Goal: Task Accomplishment & Management: Use online tool/utility

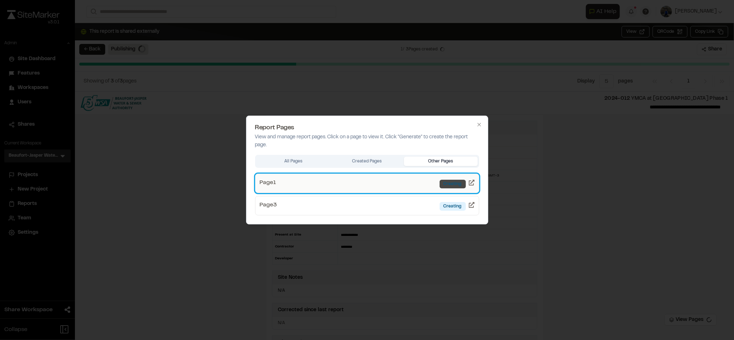
click at [456, 180] on div "Creating" at bounding box center [452, 184] width 26 height 9
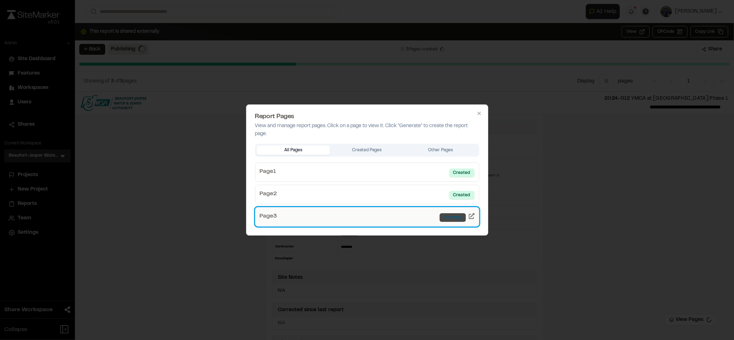
click at [451, 220] on div "Creating" at bounding box center [452, 217] width 26 height 9
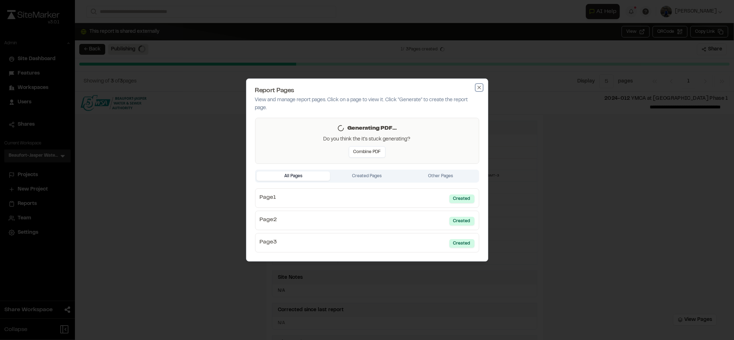
click at [478, 87] on icon "button" at bounding box center [479, 88] width 6 height 6
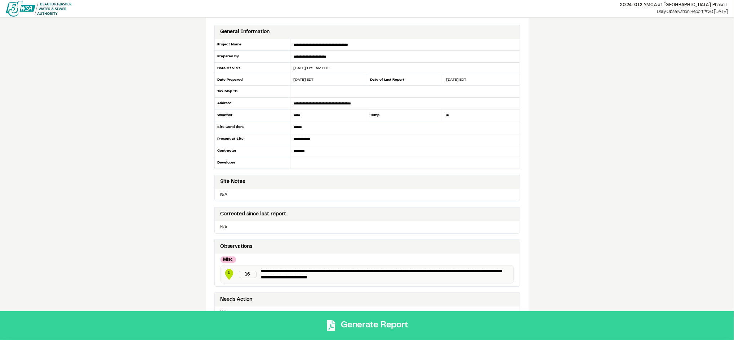
click at [363, 323] on button "Generate Report" at bounding box center [367, 325] width 734 height 29
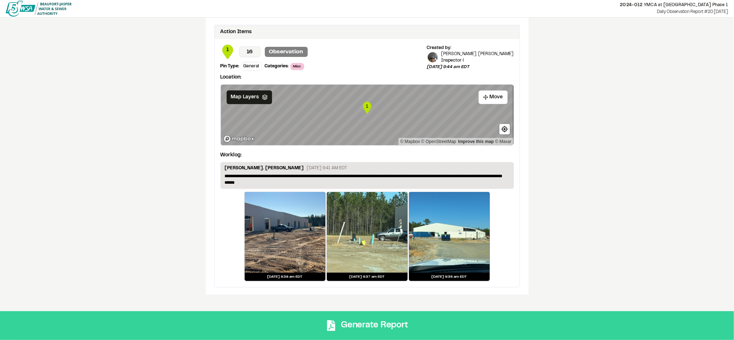
click at [391, 324] on button "Generate Report" at bounding box center [367, 325] width 734 height 29
